Goal: Task Accomplishment & Management: Manage account settings

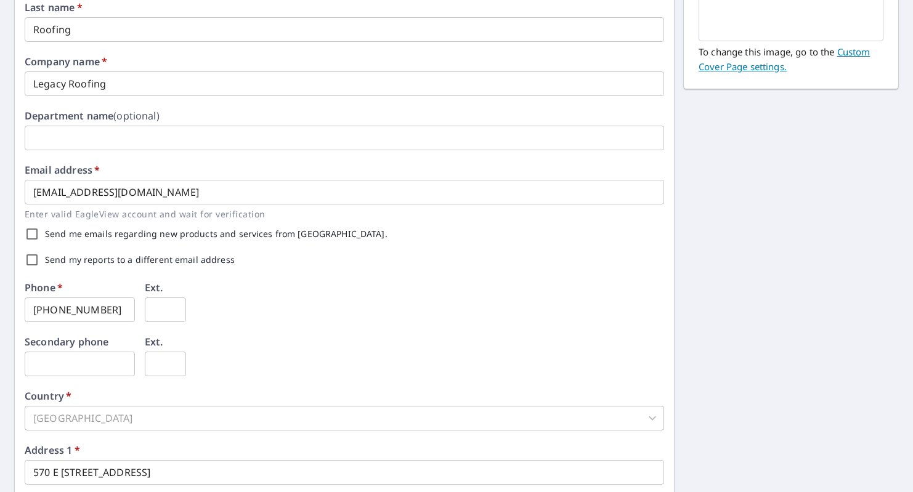
scroll to position [200, 0]
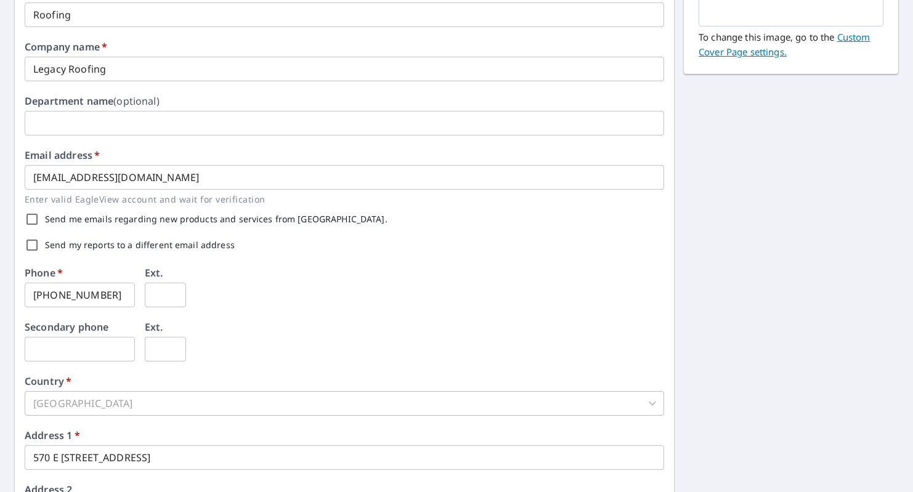
click at [33, 245] on input "Send my reports to a different email address" at bounding box center [32, 245] width 26 height 26
checkbox input "true"
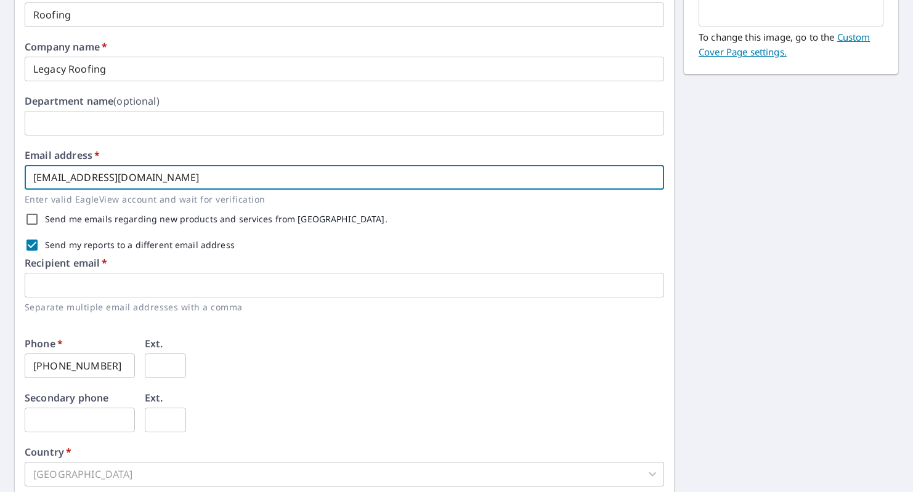
drag, startPoint x: 190, startPoint y: 180, endPoint x: -118, endPoint y: 126, distance: 313.5
click at [0, 126] on html "LR LR Dashboard Order History Order LR Dashboard / Contact Information Contact …" at bounding box center [456, 246] width 913 height 492
click at [53, 275] on input "text" at bounding box center [345, 285] width 640 height 25
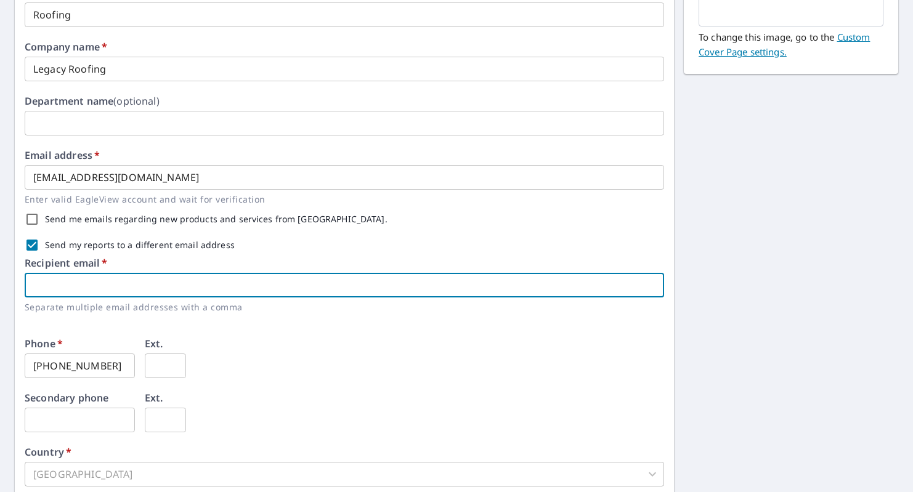
paste input "[EMAIL_ADDRESS][DOMAIN_NAME]"
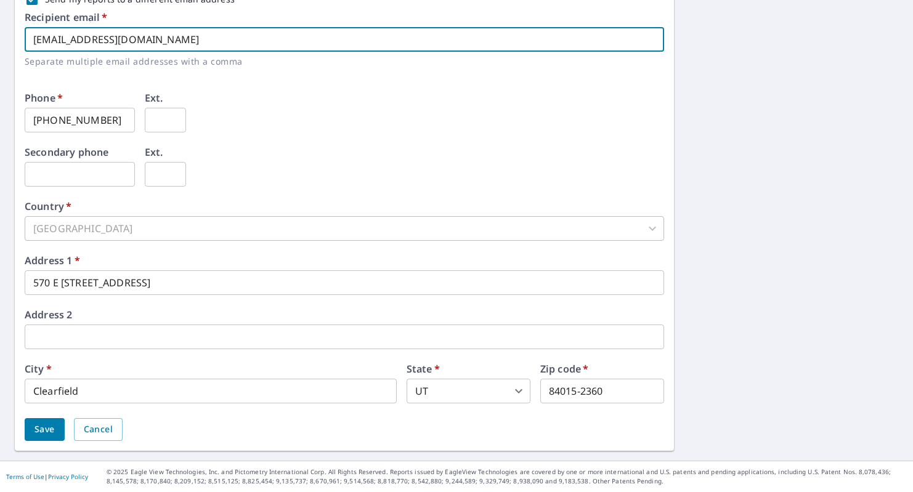
type input "[EMAIL_ADDRESS][DOMAIN_NAME]"
click at [28, 434] on button "Save" at bounding box center [45, 429] width 40 height 23
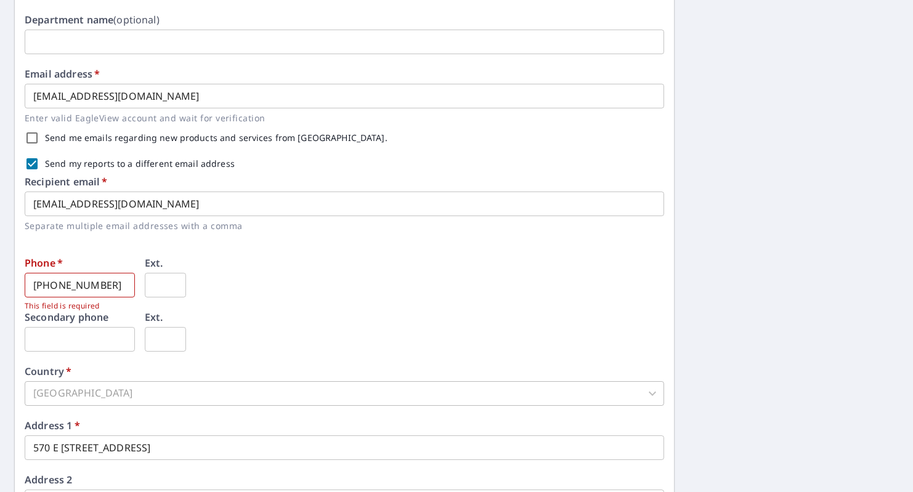
scroll to position [341, 0]
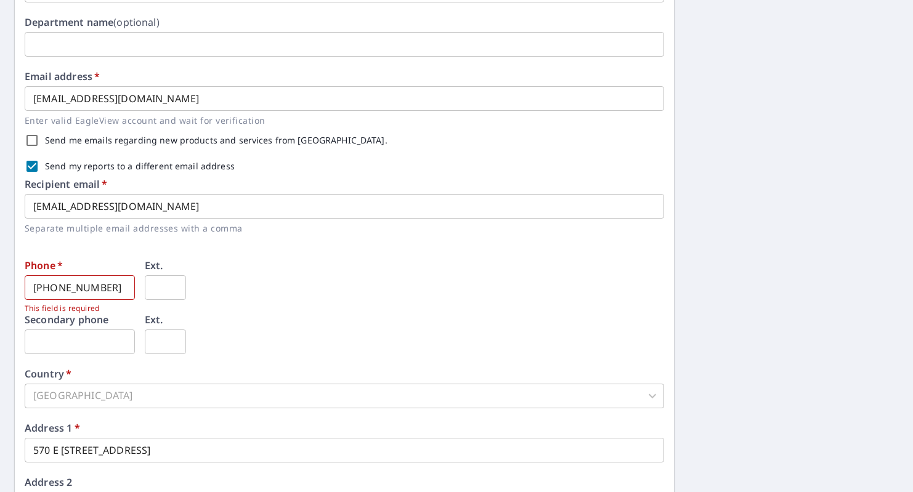
click at [106, 293] on input "[PHONE_NUMBER]" at bounding box center [80, 287] width 110 height 25
drag, startPoint x: 97, startPoint y: 289, endPoint x: -44, endPoint y: 261, distance: 143.3
click at [0, 261] on html "LR LR Dashboard Order History Order LR Dashboard / Contact Information Contact …" at bounding box center [456, 246] width 913 height 492
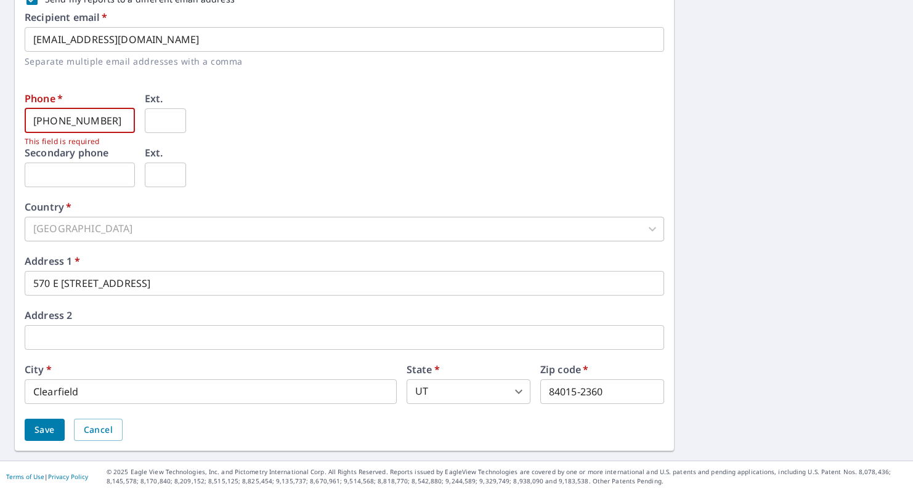
type input "[PHONE_NUMBER]"
click at [32, 431] on button "Save" at bounding box center [45, 430] width 40 height 23
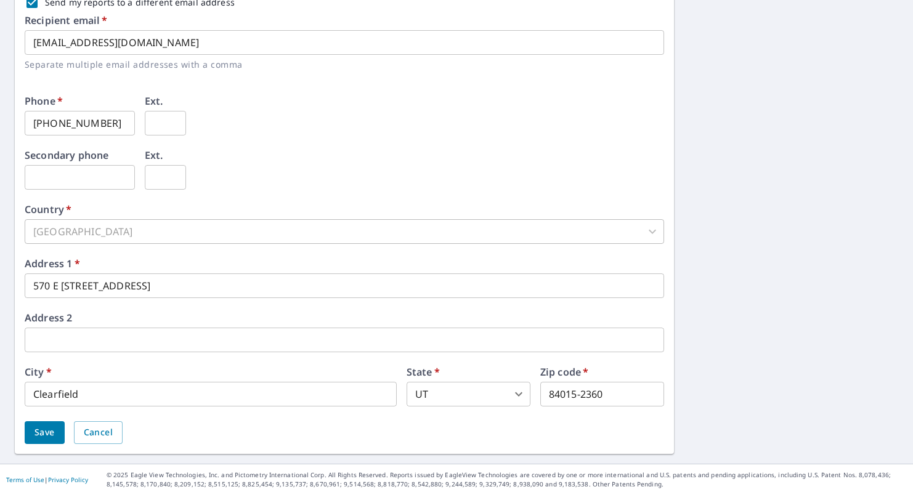
scroll to position [478, 0]
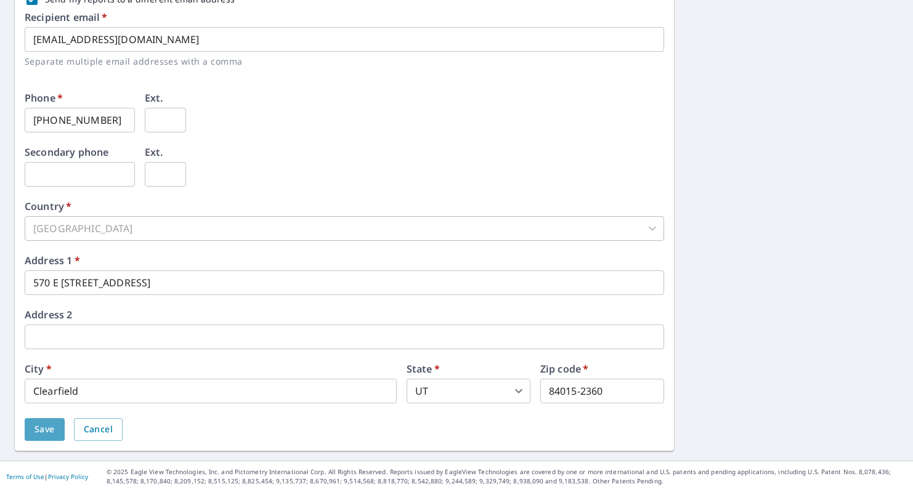
click at [51, 434] on span "Save" at bounding box center [45, 429] width 20 height 15
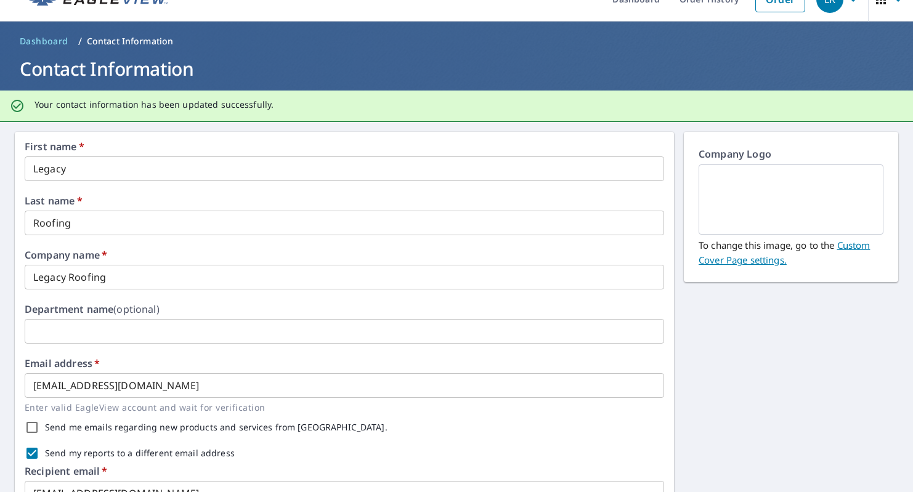
scroll to position [0, 0]
